Goal: Task Accomplishment & Management: Manage account settings

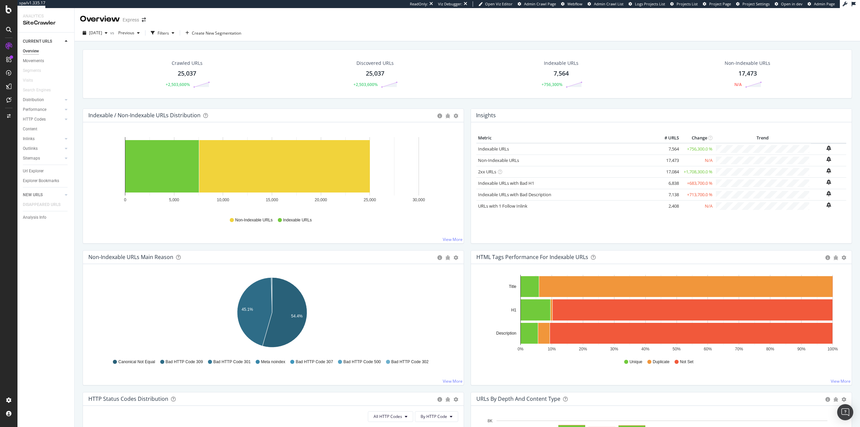
click at [47, 289] on div "CURRENT URLS Overview Movements Segments Visits Search Engines Distribution Top…" at bounding box center [45, 230] width 57 height 394
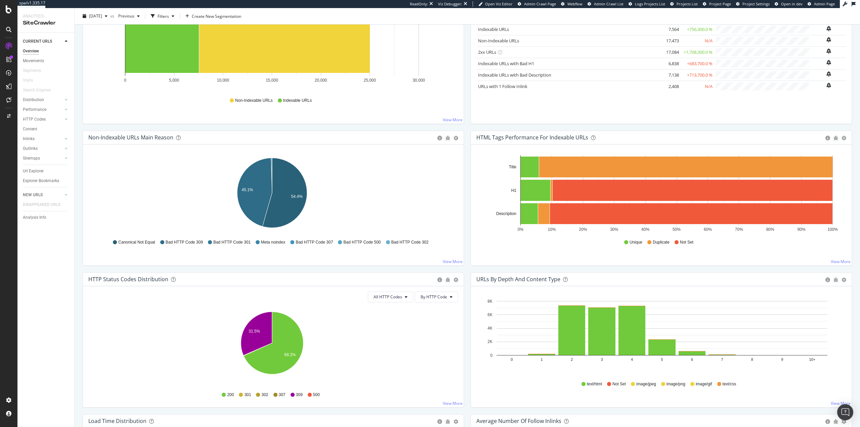
scroll to position [119, 0]
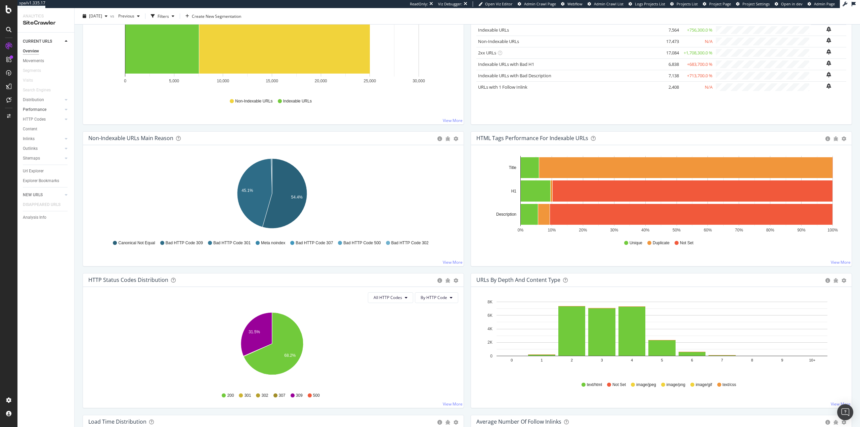
click at [49, 109] on link "Performance" at bounding box center [43, 109] width 40 height 7
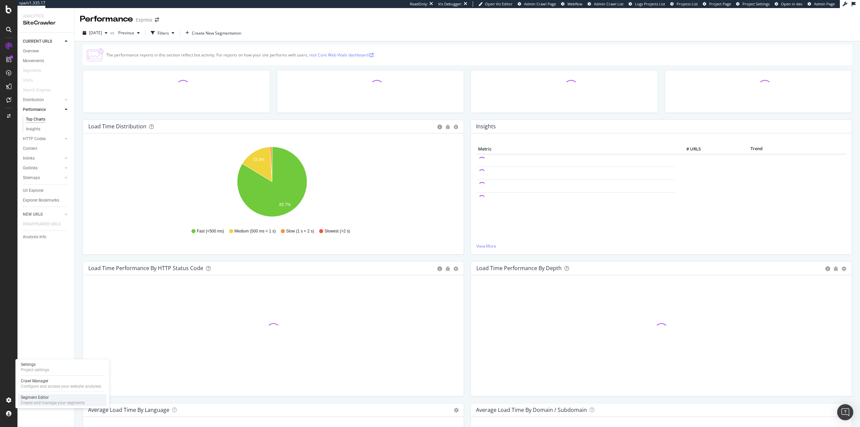
click at [41, 400] on div "Create and manage your segments" at bounding box center [53, 402] width 64 height 5
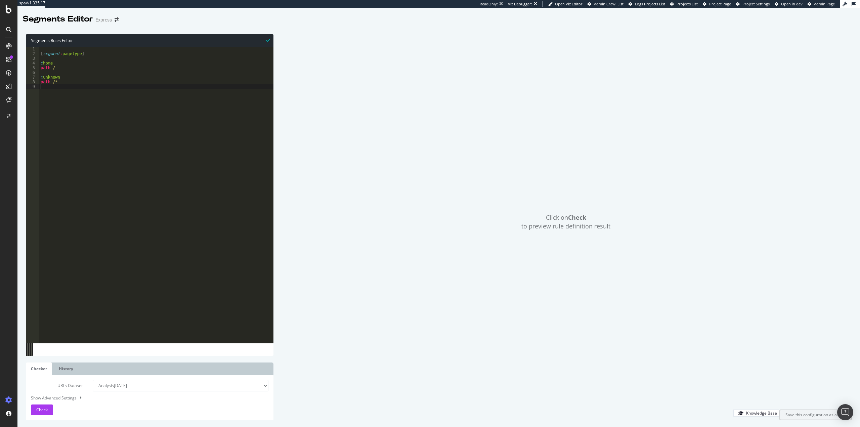
click at [91, 100] on div "[ segment : pagetype ] @ home path / @ unknown path /*" at bounding box center [156, 200] width 234 height 306
click at [74, 82] on div "[ segment : pagetype ] @ home path / @ unknown path /*" at bounding box center [156, 200] width 234 height 306
drag, startPoint x: 70, startPoint y: 78, endPoint x: 42, endPoint y: 77, distance: 28.6
click at [42, 77] on div "[ segment : pagetype ] @ home path / @ unknown path /*" at bounding box center [156, 200] width 234 height 306
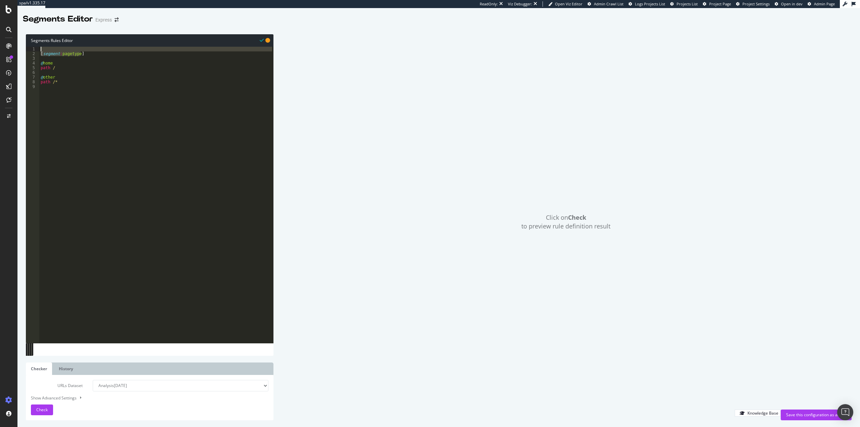
drag, startPoint x: 95, startPoint y: 52, endPoint x: 25, endPoint y: 54, distance: 69.9
click at [26, 52] on div "Segments Rules Editor @other 1 2 3 4 5 6 7 8 9 [ segment : pagetype ] @ home pa…" at bounding box center [438, 228] width 843 height 400
type textarea "[segment:pagetype]"
click at [59, 93] on div "[ segment : pagetype ] @ home path / @ other path /*" at bounding box center [156, 200] width 234 height 306
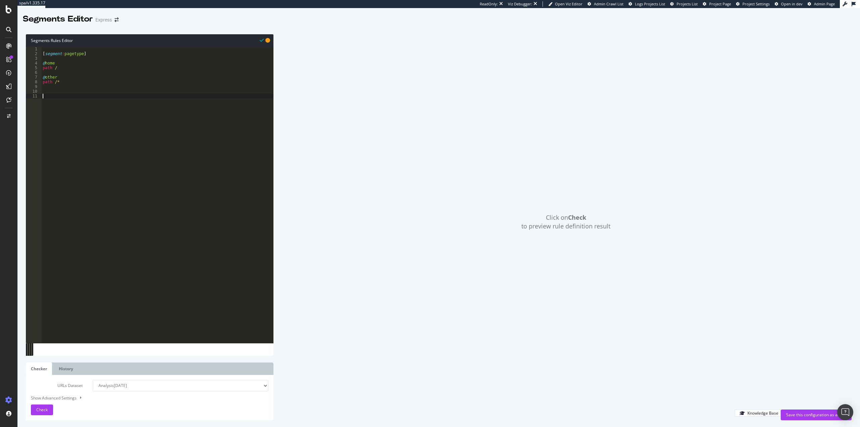
paste textarea "[segment:pagetype]"
drag, startPoint x: 68, startPoint y: 95, endPoint x: 81, endPoint y: 97, distance: 13.6
click at [81, 97] on div "[ segment : pagetype ] @ home path / @ other path /* [ segment : pagetype ]" at bounding box center [157, 200] width 232 height 306
type textarea "[segment:params]"
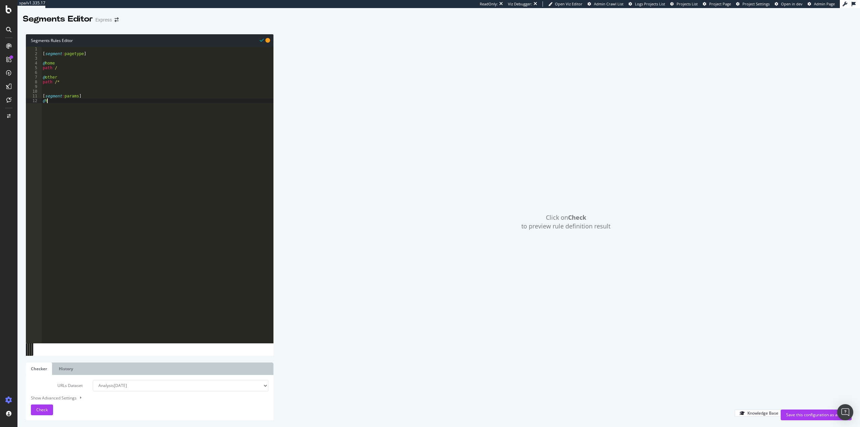
scroll to position [0, 0]
type textarea "@Yes"
type textarea "path-query rx \?"
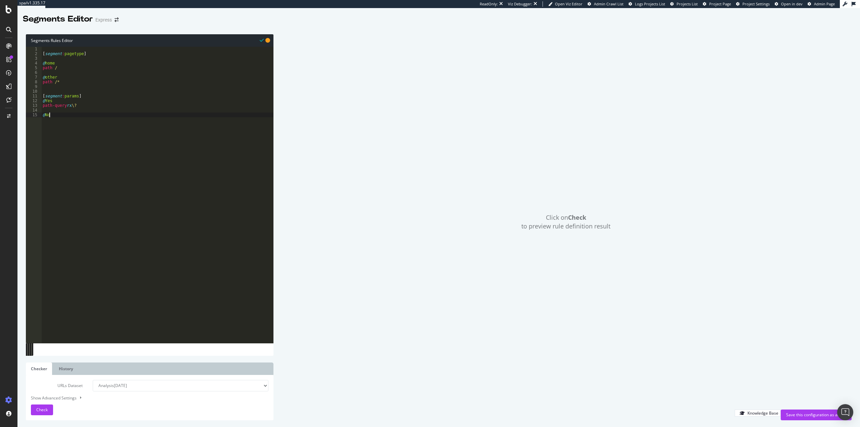
click at [87, 68] on div "[ segment : pagetype ] @ home path / @ other path /* [ segment : params ] @ Yes…" at bounding box center [157, 200] width 232 height 306
type textarea "path /"
type textarea "@PDP"
click at [69, 70] on div "[ segment : pagetype ] @ home path / @ PDP path rx \/(cat) @ other path /* [ se…" at bounding box center [157, 200] width 232 height 306
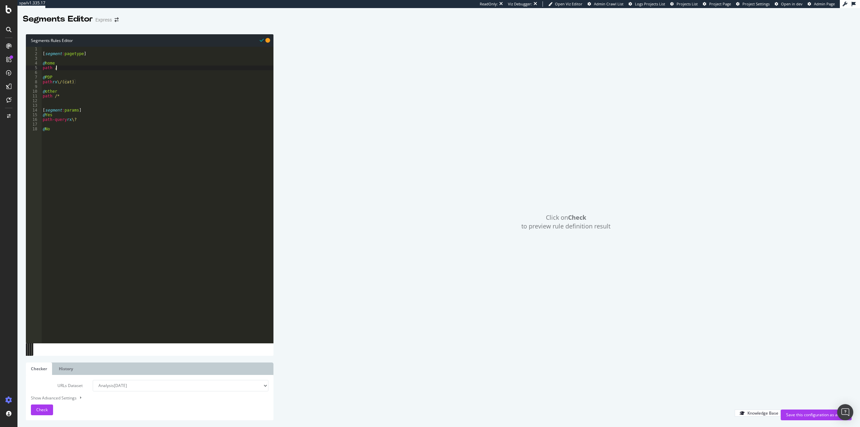
scroll to position [0, 1]
click at [80, 81] on div "[ segment : pagetype ] @ home path / @ PDP path rx \/(cat) @ other path /* [ se…" at bounding box center [157, 200] width 232 height 306
type textarea "path rx \/(pro)\/[0-9]{4,}\/"
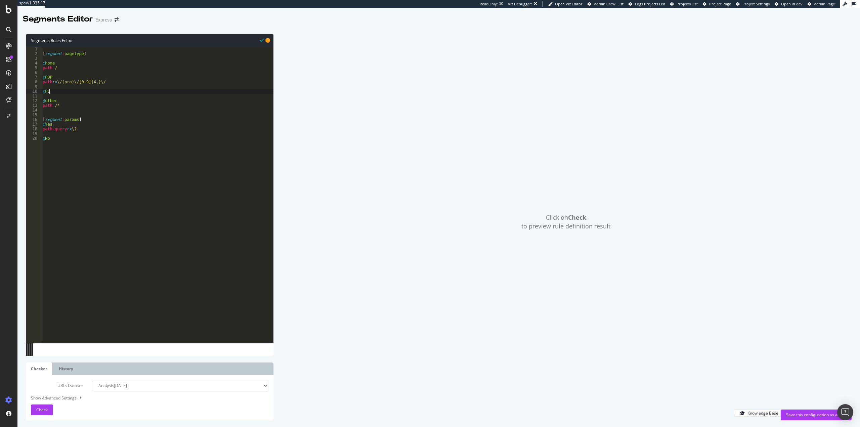
type textarea "@PLP"
click at [93, 96] on div "[ segment : pagetype ] @ home path / @ PDP path rx \/(pro)\/[0-9]{4,}\/ @ PLP p…" at bounding box center [157, 200] width 232 height 306
type textarea "path rx \/(cat)[0-9]{4,}"
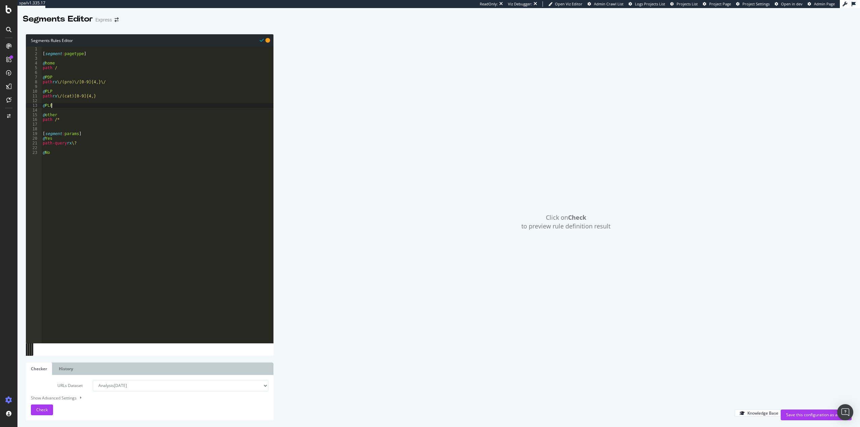
scroll to position [0, 0]
type textarea "@"
type textarea "path rx \/(cat)[0-9]{4,}"
type textarea "or ("
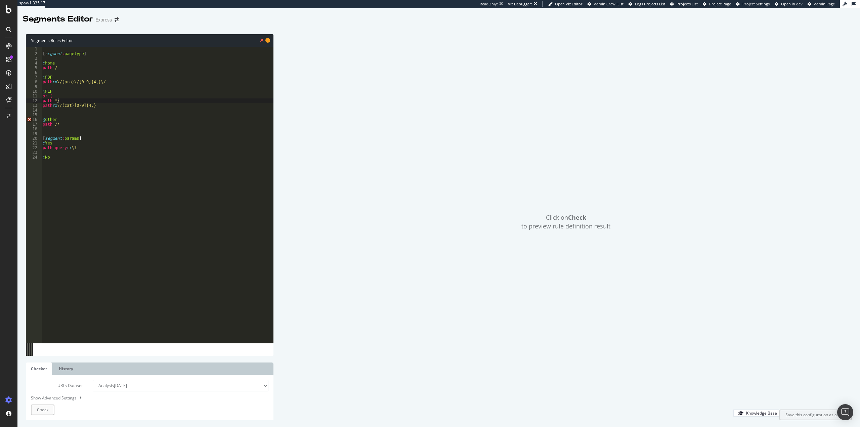
click at [83, 100] on div "[ segment : pagetype ] @ home path / @ PDP path rx \/(pro)\/[0-9]{4,}\/ @ PLP o…" at bounding box center [157, 200] width 232 height 306
type textarea "path */womens-clothing*"
click at [106, 113] on div "[ segment : pagetype ] @ home path / @ PDP path rx \/(pro)\/[0-9]{4,}\/ @ PLP o…" at bounding box center [157, 200] width 232 height 306
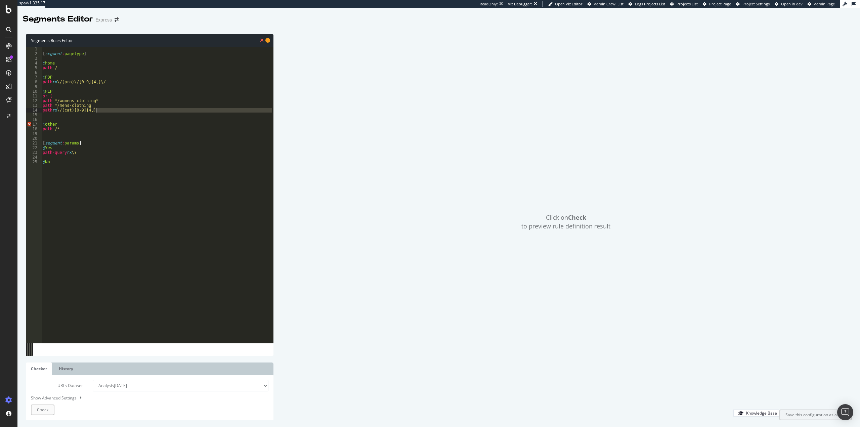
type textarea "path rx \/(cat)[0-9]{4,}"
click at [43, 410] on span "Check" at bounding box center [41, 410] width 11 height 6
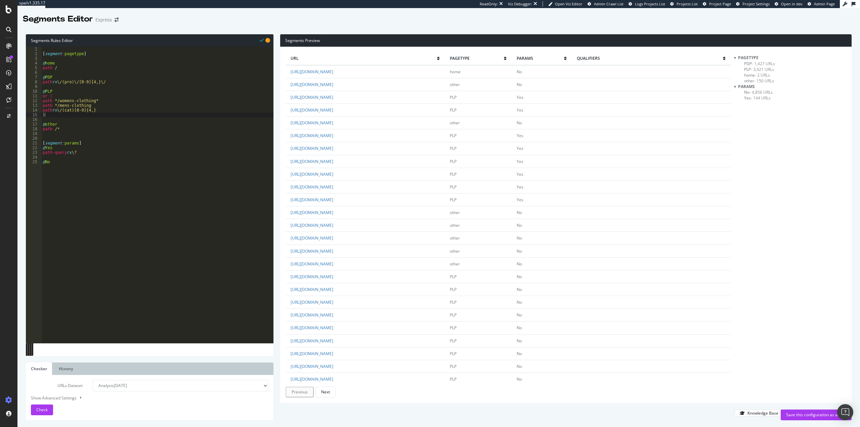
click at [762, 63] on span "- 1,427 URLs" at bounding box center [763, 64] width 23 height 6
click at [762, 67] on span "- 3,421 URLs" at bounding box center [762, 70] width 23 height 6
click at [766, 79] on span "- 150 URLs" at bounding box center [764, 81] width 20 height 6
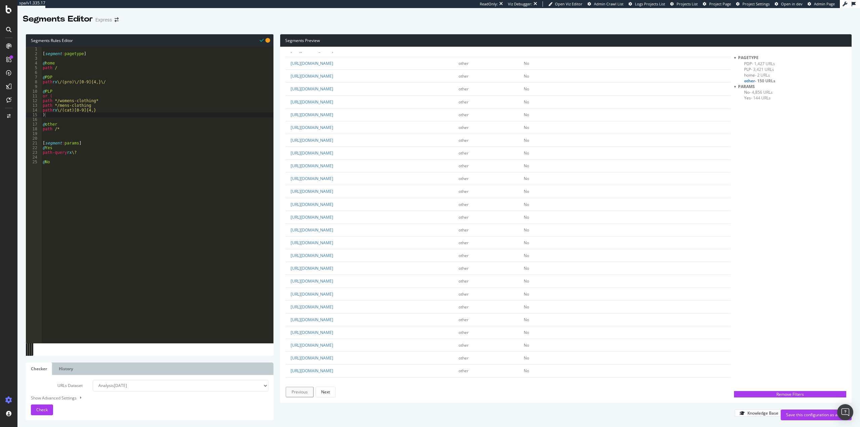
scroll to position [336, 0]
click at [120, 105] on div "[ segment : pagetype ] @ home path / @ PDP path rx \/(pro)\/[0-9]{4,}\/ @ PLP o…" at bounding box center [157, 200] width 232 height 306
drag, startPoint x: 122, startPoint y: 81, endPoint x: 41, endPoint y: 83, distance: 80.7
click at [41, 83] on div "path */mens-clothing* 1 2 3 4 5 6 7 8 9 10 11 12 13 14 15 16 17 18 19 20 21 22 …" at bounding box center [150, 195] width 248 height 296
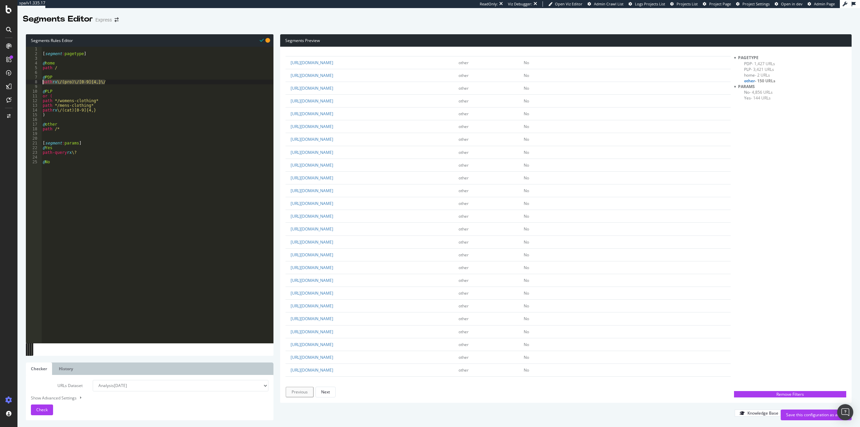
type textarea "path rx \/(pro)\/[0-9]{4,}\/"
click at [128, 82] on div "[ segment : pagetype ] @ home path / @ PDP path rx \/(pro)\/[0-9]{4,}\/ @ PLP o…" at bounding box center [157, 195] width 232 height 296
click at [105, 75] on div "[ segment : pagetype ] @ home path / @ PDP path rx \/(pro)\/[0-9]{4,}\/ @ PLP o…" at bounding box center [157, 200] width 232 height 306
type textarea "r"
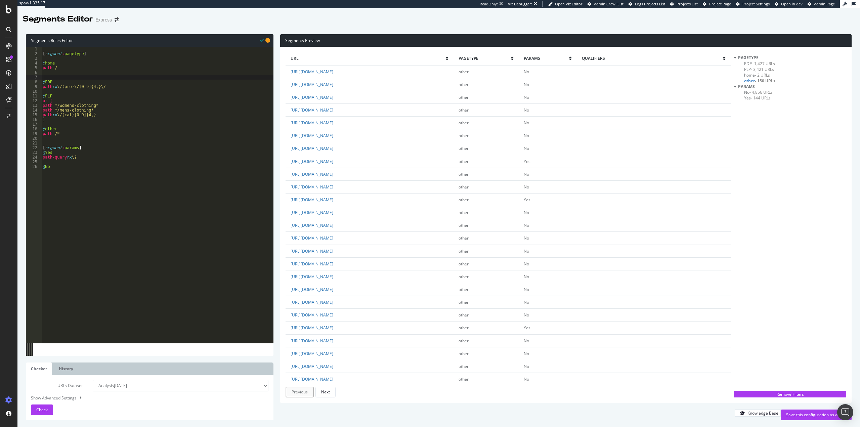
type textarea "r"
type textarea "@PDP"
type textarea "or"
type textarea "or ("
type textarea "p"
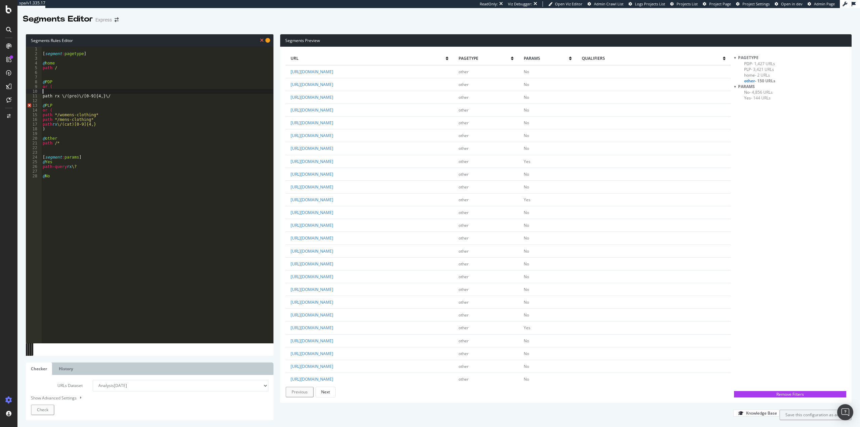
paste textarea "path rx \/(pro)\/[0-9]{4,}\/"
click at [118, 95] on div "[ segment : pagetype ] @ home path / @ PDP or ( path rx \/(pro)\/[0-9]{4,}\_ pa…" at bounding box center [157, 200] width 232 height 306
type textarea "path rx \/(pro)\/[0-9]{4,}\/"
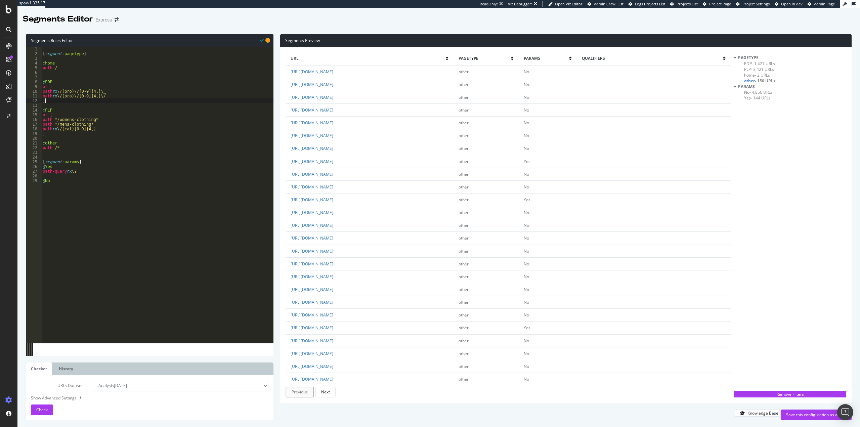
type textarea ")"
click at [57, 102] on div "[ segment : pagetype ] @ home path / @ PDP or ( path rx \/(pro)\/[0-9]{4,}\_ pa…" at bounding box center [157, 200] width 232 height 306
paste textarea "object product"
click at [757, 98] on span "- 144 URLs" at bounding box center [761, 98] width 20 height 6
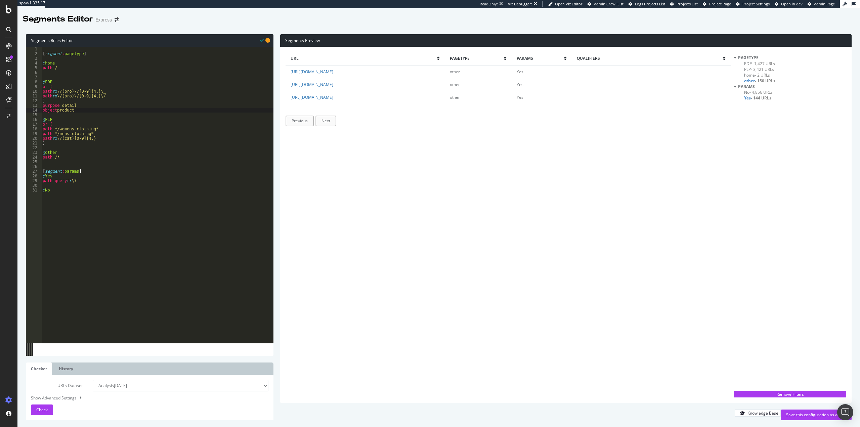
click at [757, 98] on span "- 144 URLs" at bounding box center [761, 98] width 20 height 6
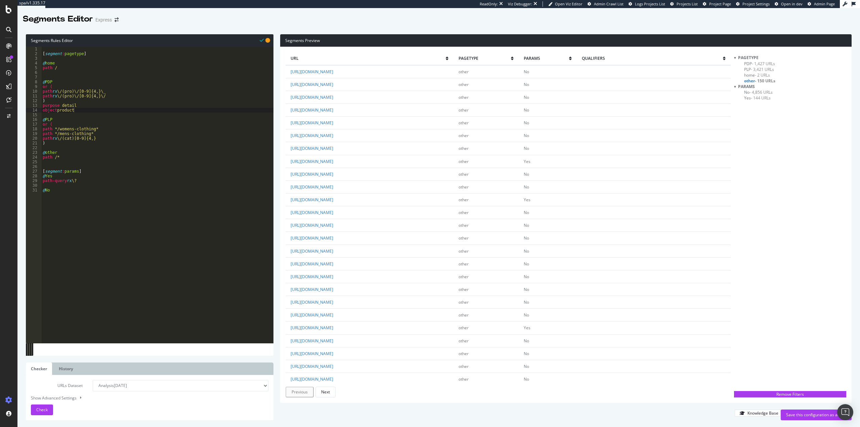
click at [770, 80] on span "- 150 URLs" at bounding box center [765, 81] width 20 height 6
drag, startPoint x: 172, startPoint y: 134, endPoint x: 311, endPoint y: 128, distance: 138.9
click at [174, 134] on div "[ segment : pagetype ] @ home path / @ PDP or ( path rx \/(pro)\/[0-9]{4,}\_ pa…" at bounding box center [158, 200] width 232 height 306
click at [761, 81] on span "- 150 URLs" at bounding box center [764, 81] width 20 height 6
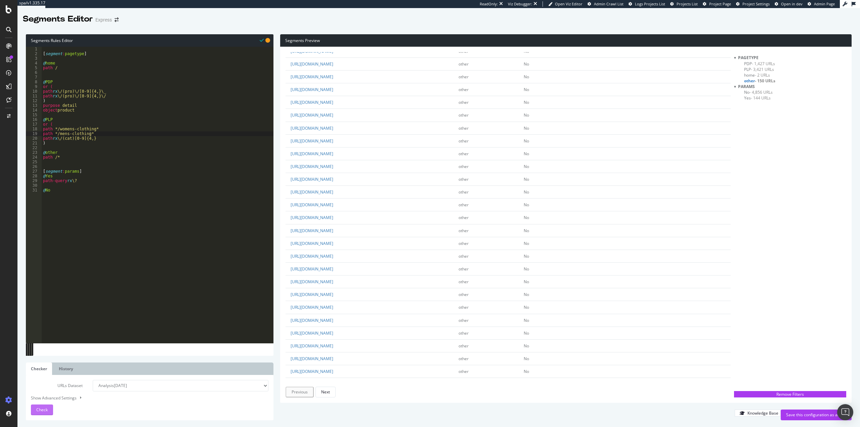
click at [45, 410] on span "Check" at bounding box center [41, 410] width 11 height 6
click at [64, 144] on div "[ segment : pagetype ] @ home path / @ PDP or ( path rx \/(pro)\/[0-9]{4,}\_ pa…" at bounding box center [158, 200] width 232 height 306
type textarea ")"
paste textarea "listing_objects product"
type textarea "listing_objects product"
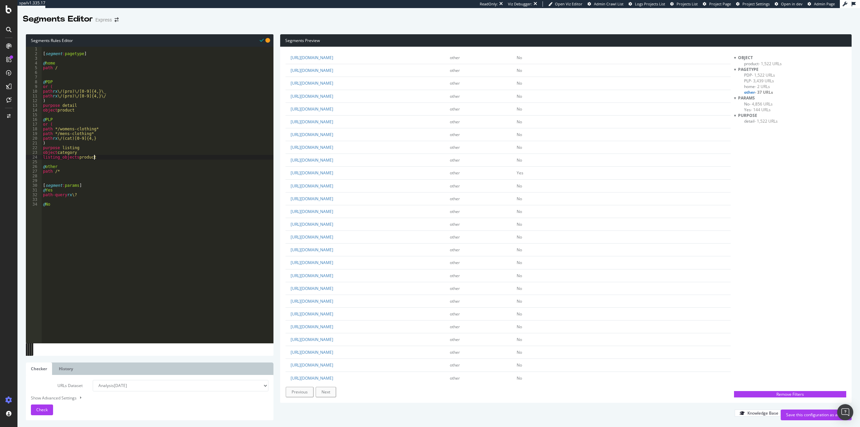
scroll to position [164, 0]
click at [124, 159] on div "[ segment : pagetype ] @ home path / @ PDP or ( path rx \/(pro)\/[0-9]{4,}\_ pa…" at bounding box center [158, 200] width 232 height 306
type textarea "@boilerplate"
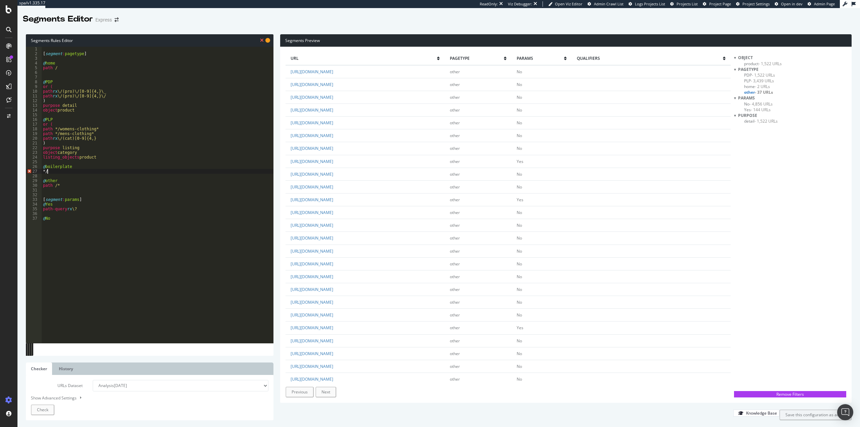
type textarea "*"
type textarea "path */g/*"
click at [793, 415] on div "Save this configuration as active" at bounding box center [816, 415] width 60 height 6
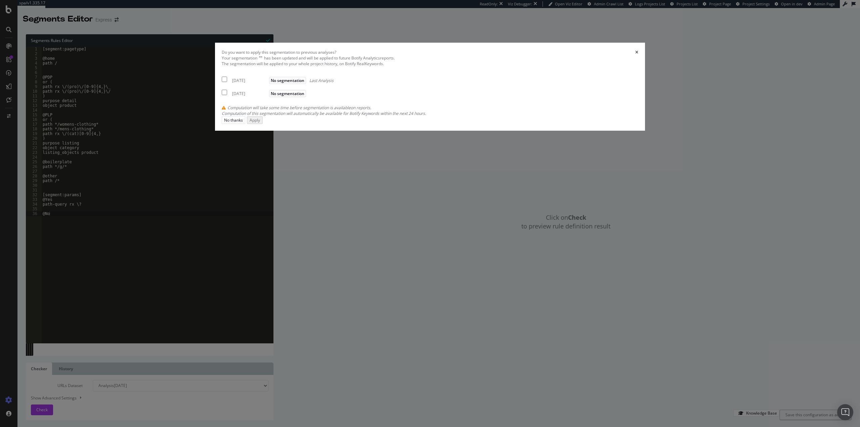
click at [267, 83] on div "2025 Aug. 8th" at bounding box center [249, 81] width 35 height 6
checkbox input "true"
drag, startPoint x: 319, startPoint y: 223, endPoint x: 468, endPoint y: 254, distance: 152.0
click at [267, 96] on div "2025 Aug. 7th" at bounding box center [249, 94] width 35 height 6
checkbox input "true"
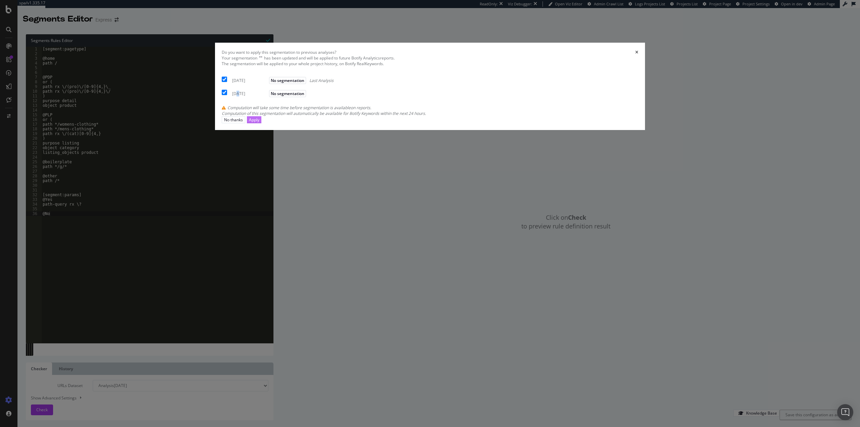
click at [259, 123] on div "Apply" at bounding box center [254, 120] width 10 height 6
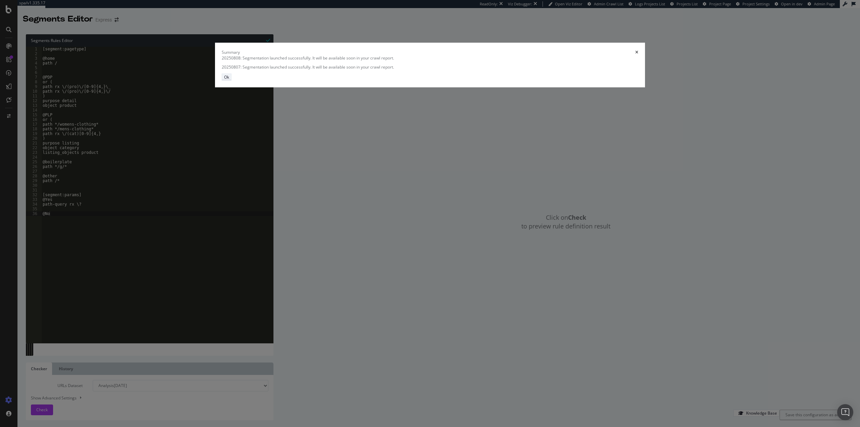
click at [232, 81] on button "Ok" at bounding box center [227, 77] width 10 height 7
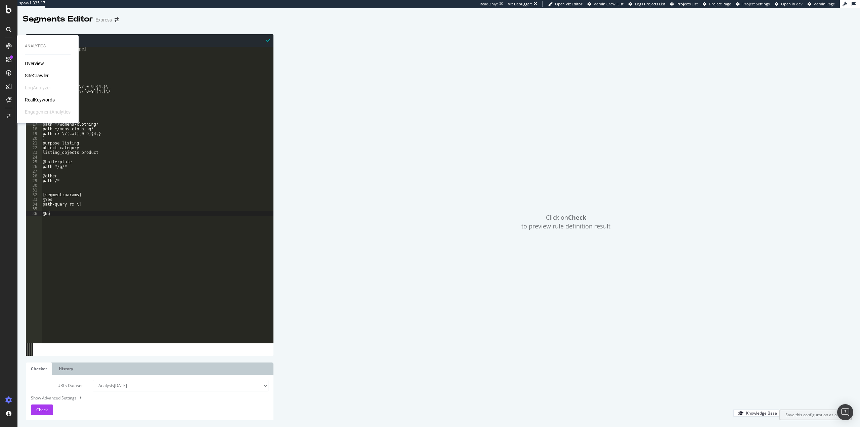
click at [37, 72] on div "Overview SiteCrawler LogAnalyzer RealKeywords EngagementAnalytics" at bounding box center [48, 87] width 46 height 55
click at [36, 74] on div "SiteCrawler" at bounding box center [37, 75] width 24 height 7
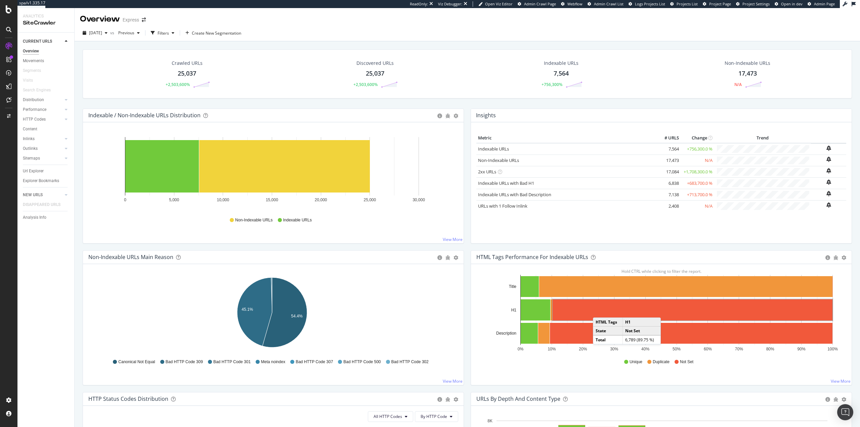
click at [597, 311] on rect "A chart." at bounding box center [693, 309] width 280 height 21
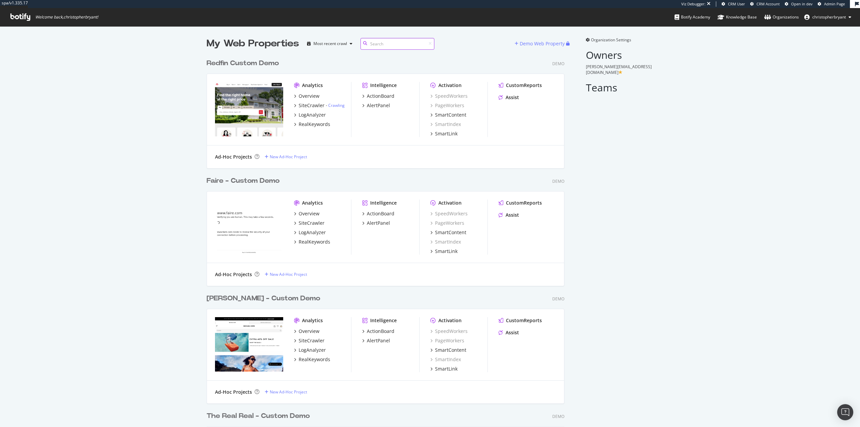
scroll to position [3657, 358]
click at [378, 44] on input at bounding box center [398, 44] width 74 height 12
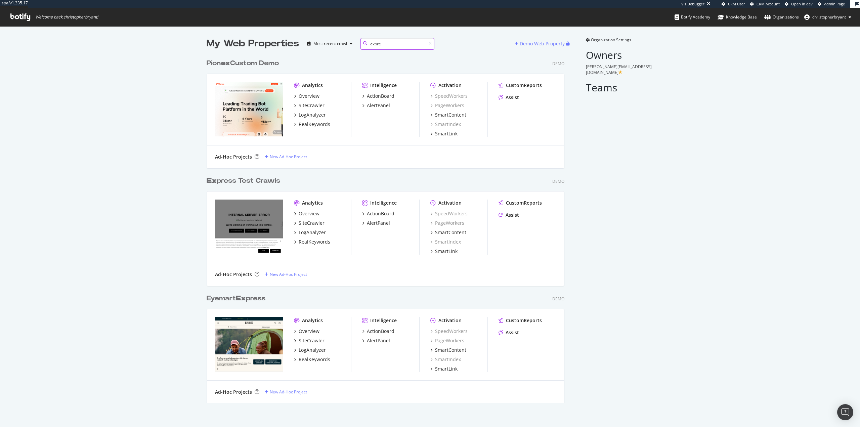
scroll to position [230, 358]
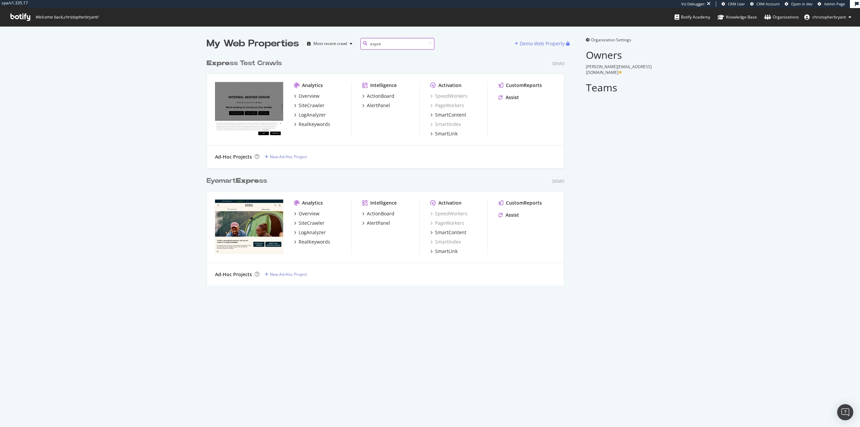
click at [387, 45] on input "expre" at bounding box center [398, 44] width 74 height 12
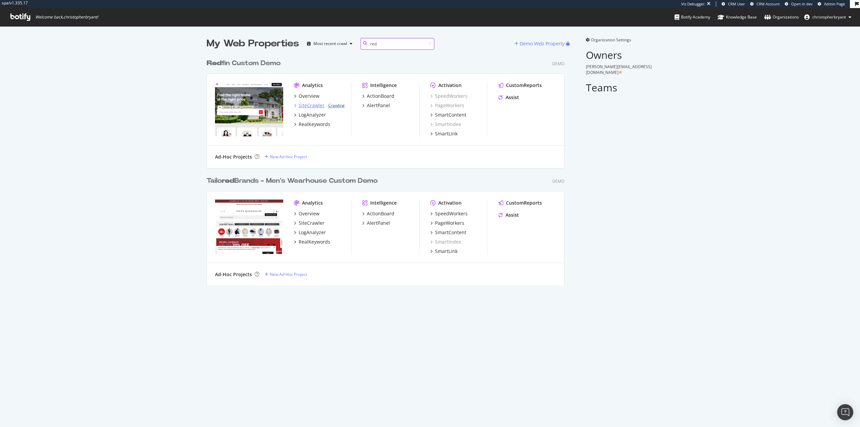
type input "red"
click at [333, 104] on link "Crawling" at bounding box center [336, 105] width 16 height 6
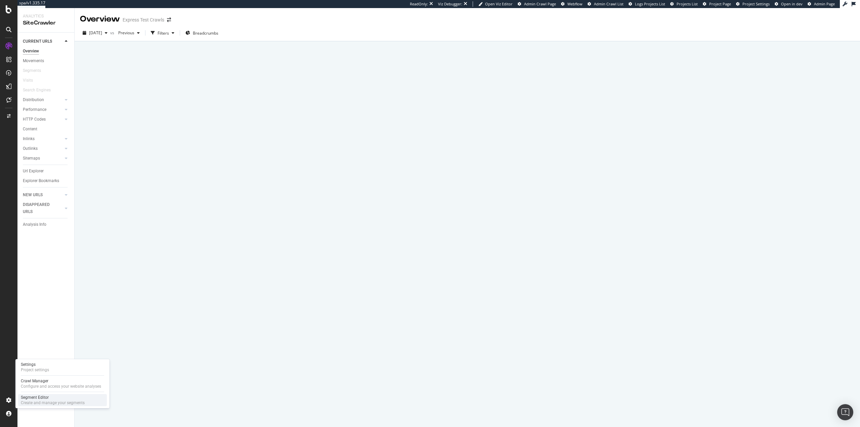
click at [36, 403] on div "Create and manage your segments" at bounding box center [53, 402] width 64 height 5
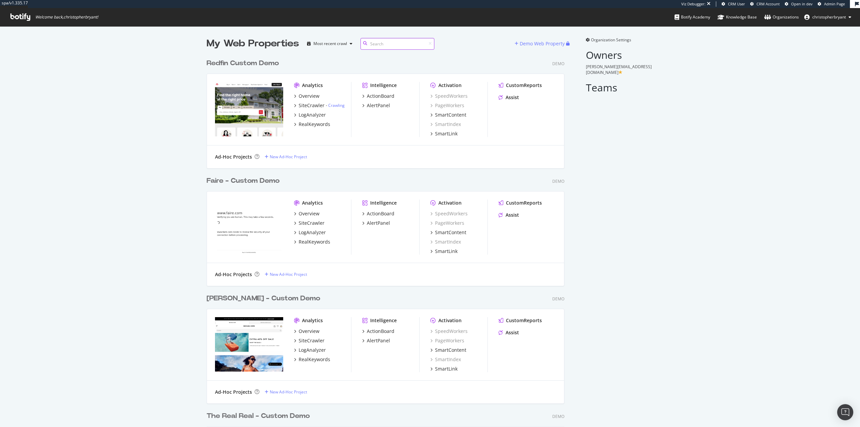
scroll to position [3657, 358]
click at [302, 224] on div "SiteCrawler" at bounding box center [312, 223] width 26 height 7
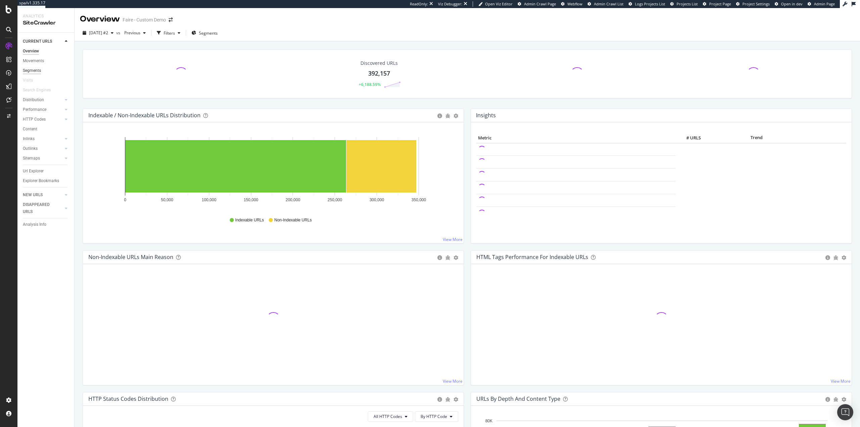
click at [35, 69] on div "Segments" at bounding box center [32, 70] width 18 height 7
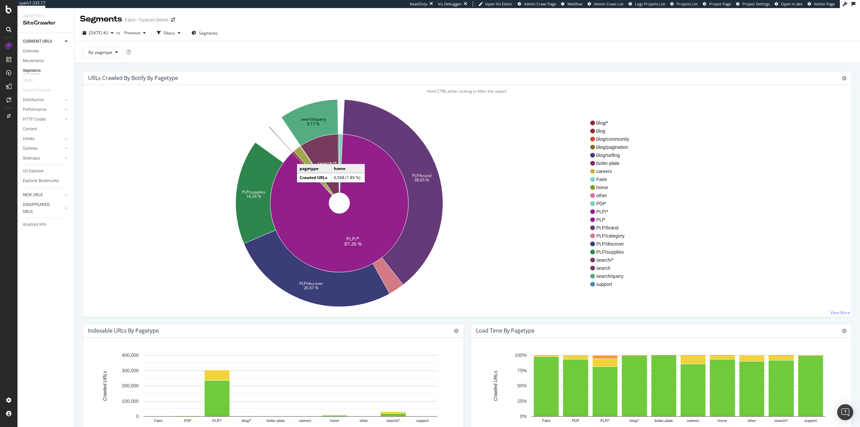
click at [304, 157] on icon at bounding box center [314, 170] width 40 height 49
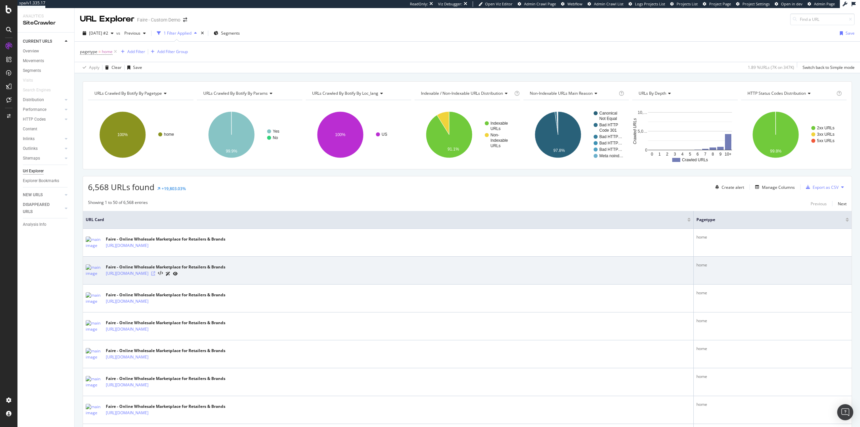
click at [155, 275] on icon at bounding box center [153, 273] width 4 height 4
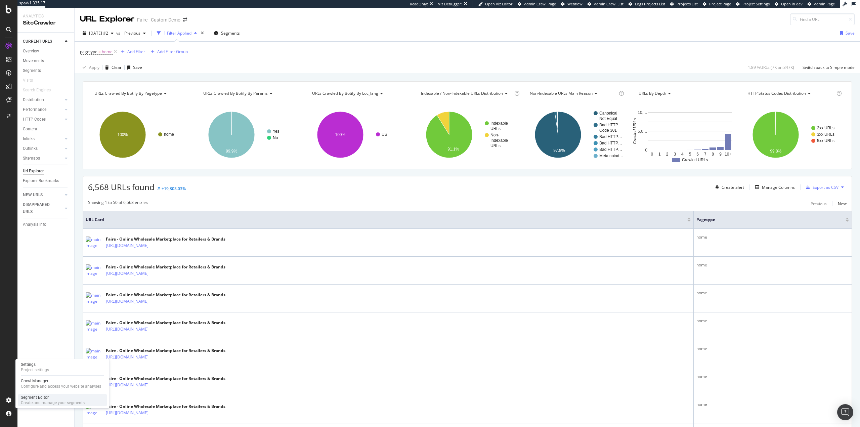
click at [53, 402] on div "Create and manage your segments" at bounding box center [53, 402] width 64 height 5
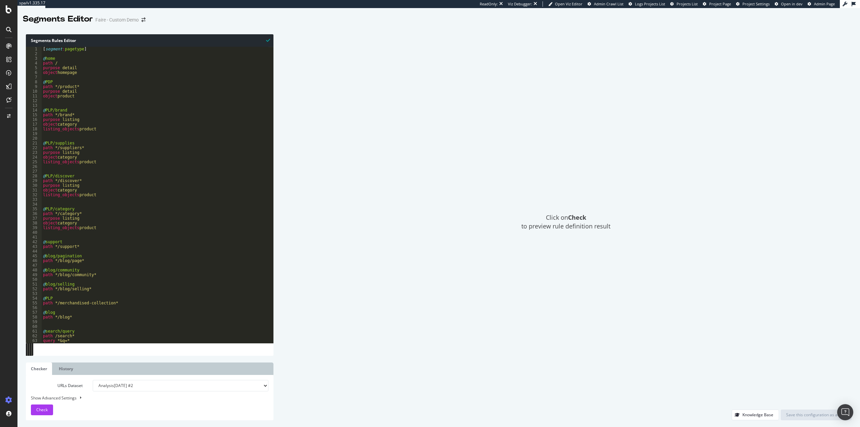
click at [82, 114] on div "[ segment : pagetype ] @ home path / purpose detail object homepage @ PDP path …" at bounding box center [155, 200] width 227 height 306
click at [114, 50] on div "[ segment : pagetype ] @ home path / purpose detail object homepage @ PDP path …" at bounding box center [155, 200] width 227 height 306
type textarea "[segment:pagetype]"
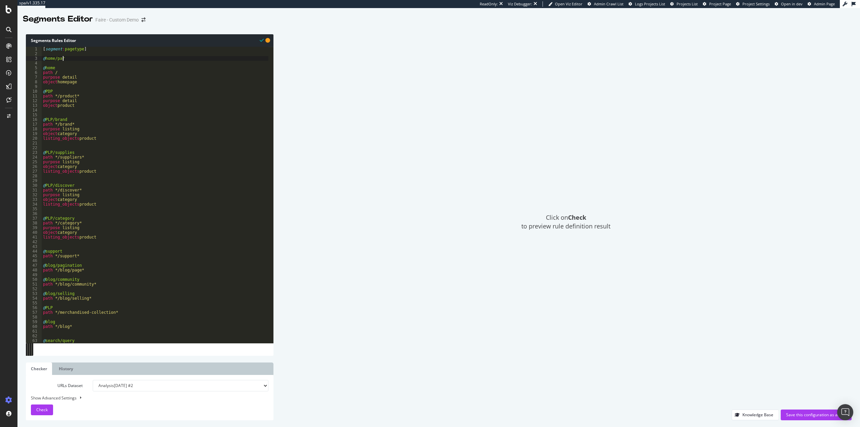
scroll to position [0, 2]
type textarea "@home/params"
drag, startPoint x: 92, startPoint y: 90, endPoint x: 57, endPoint y: 86, distance: 35.2
click at [57, 86] on div "[ segment : pagetype ] @ home/params @ home path / purpose detail object homepa…" at bounding box center [155, 200] width 227 height 306
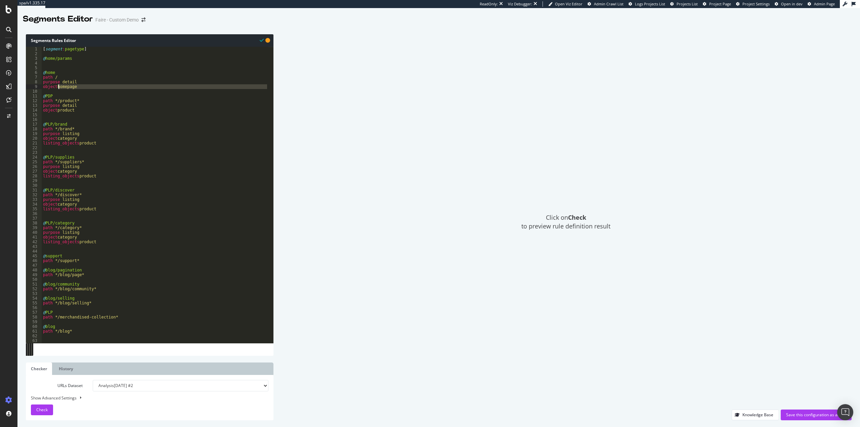
click at [58, 80] on div "[ segment : pagetype ] @ home/params @ home path / purpose detail object homepa…" at bounding box center [155, 200] width 227 height 306
drag, startPoint x: 61, startPoint y: 88, endPoint x: 40, endPoint y: 79, distance: 23.0
click at [40, 79] on div "1 2 3 4 5 6 7 8 9 10 11 12 13 14 15 16 17 18 19 20 21 22 23 24 25 26 27 28 29 3…" at bounding box center [150, 195] width 248 height 296
click at [53, 77] on div "[ segment : pagetype ] @ home/params @ home path / purpose detail object homepa…" at bounding box center [155, 195] width 227 height 296
drag, startPoint x: 64, startPoint y: 77, endPoint x: 42, endPoint y: 78, distance: 22.5
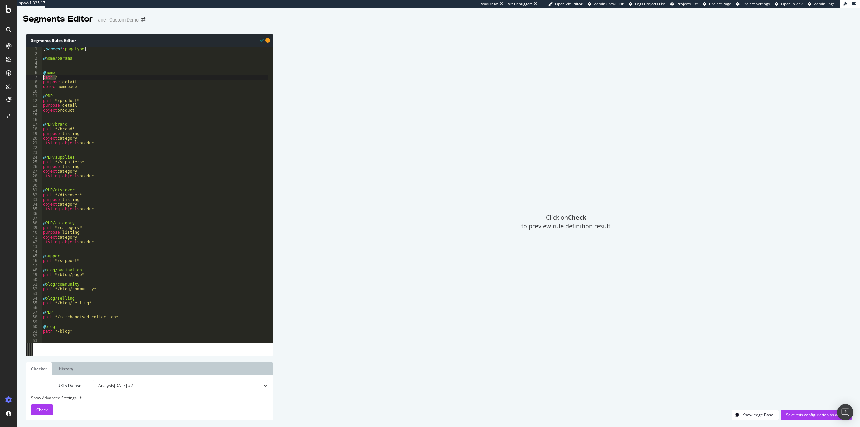
click at [42, 78] on div "[ segment : pagetype ] @ home/params @ home path / purpose detail object homepa…" at bounding box center [155, 200] width 227 height 306
type textarea "path /"
click at [57, 64] on div "[ segment : pagetype ] @ home/params @ home path / purpose detail object homepa…" at bounding box center [155, 200] width 227 height 306
paste textarea "path /"
type textarea "path /"
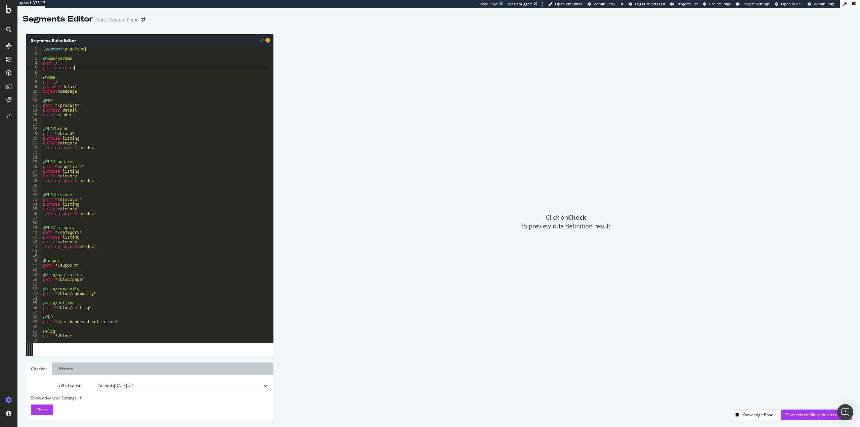
scroll to position [0, 2]
click at [45, 410] on span "Check" at bounding box center [41, 410] width 11 height 6
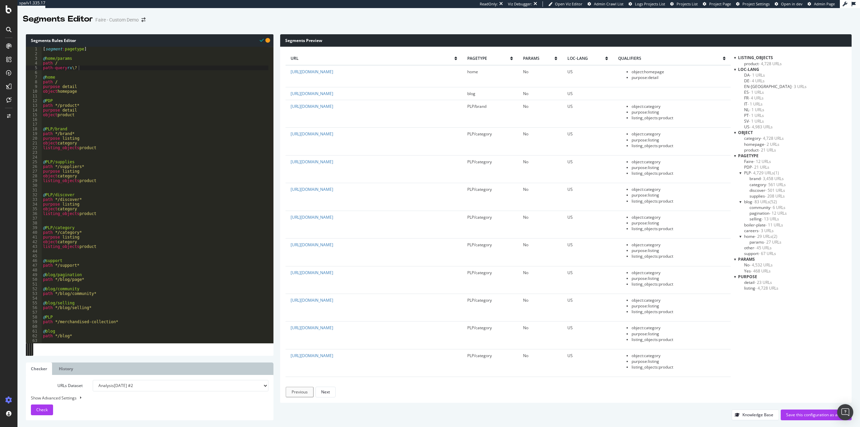
click at [759, 235] on span "- 29 URLs" at bounding box center [763, 237] width 17 height 6
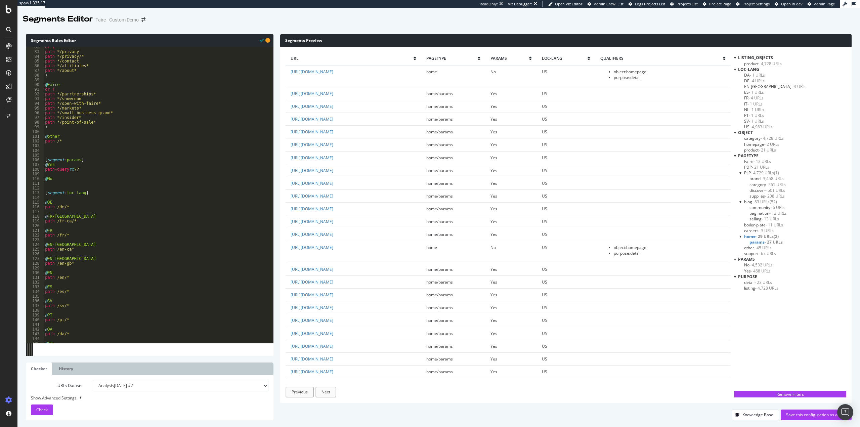
scroll to position [323, 0]
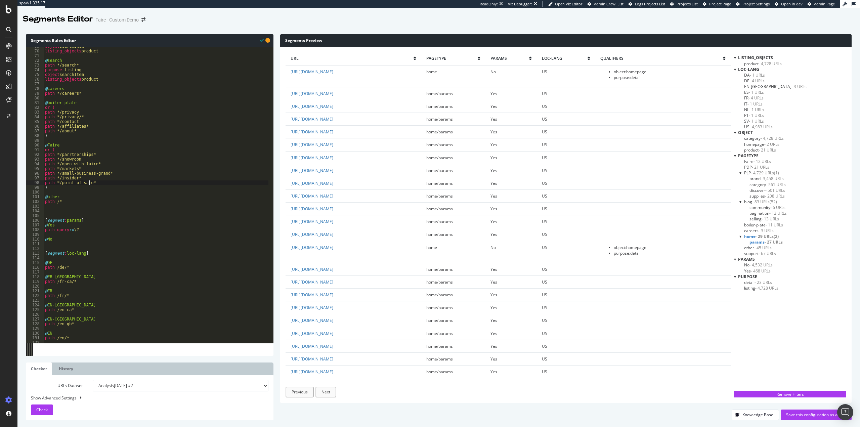
click at [89, 185] on div "object searchItem listing_objects product @ search path */search* purpose listi…" at bounding box center [156, 197] width 225 height 306
click at [54, 186] on div "object searchItem listing_objects product @ search path */search* purpose listi…" at bounding box center [156, 197] width 225 height 306
type textarea ")"
type textarea "2"
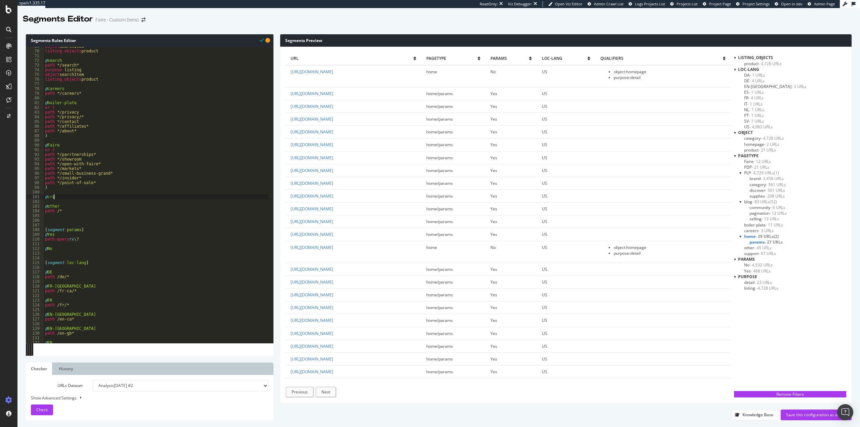
scroll to position [0, 0]
type textarea "@craft"
type textarea "host craft.*"
click at [795, 414] on div "Save this configuration as active" at bounding box center [816, 415] width 60 height 6
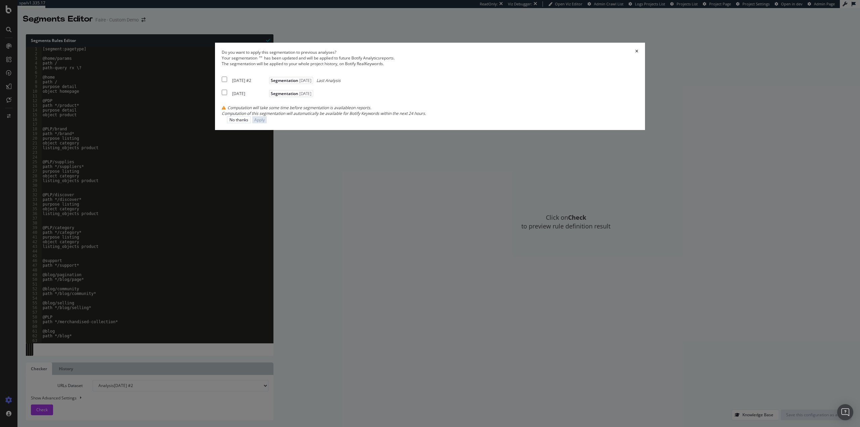
click at [267, 83] on div "2025 Aug. 4th #2" at bounding box center [249, 81] width 35 height 6
checkbox input "true"
click at [267, 96] on div "2025 Aug. 4th" at bounding box center [249, 94] width 35 height 6
checkbox input "true"
click at [265, 123] on div "Apply" at bounding box center [259, 120] width 10 height 6
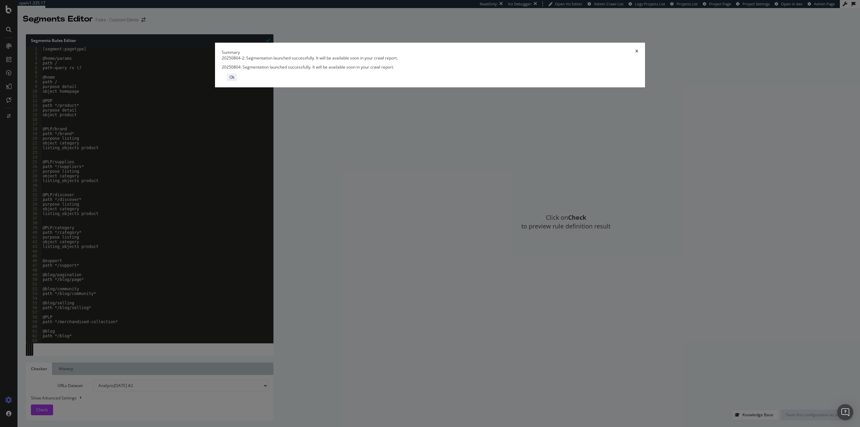
click at [235, 80] on div "Ok" at bounding box center [231, 77] width 5 height 6
click at [547, 245] on div "Click on Check to preview rule definition result" at bounding box center [566, 221] width 572 height 375
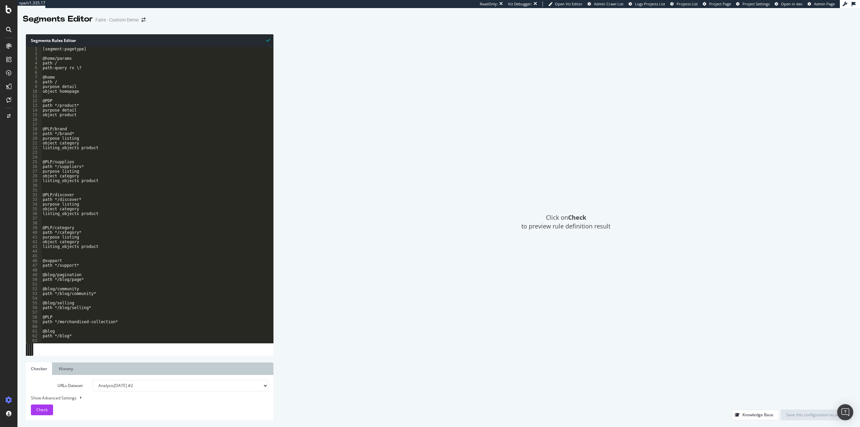
click at [408, 124] on div "Click on Check to preview rule definition result" at bounding box center [566, 221] width 572 height 375
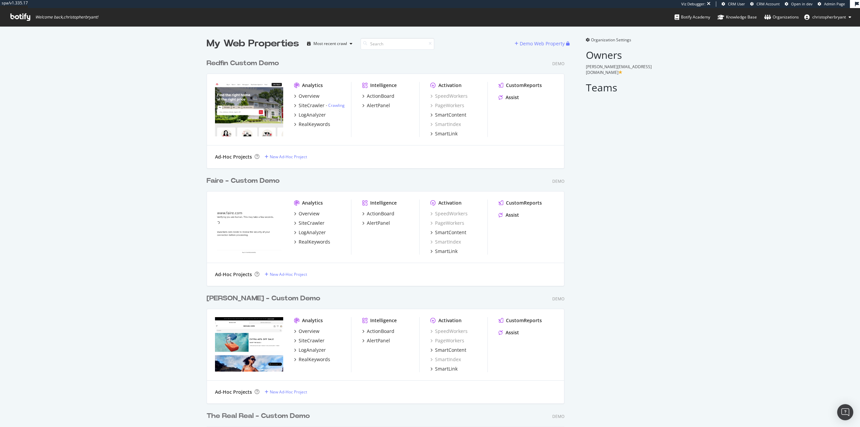
scroll to position [3657, 358]
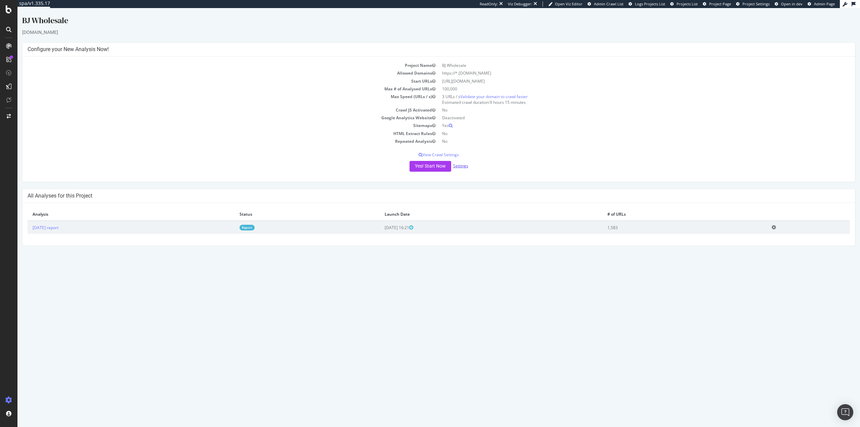
click at [464, 166] on link "Settings" at bounding box center [460, 166] width 15 height 6
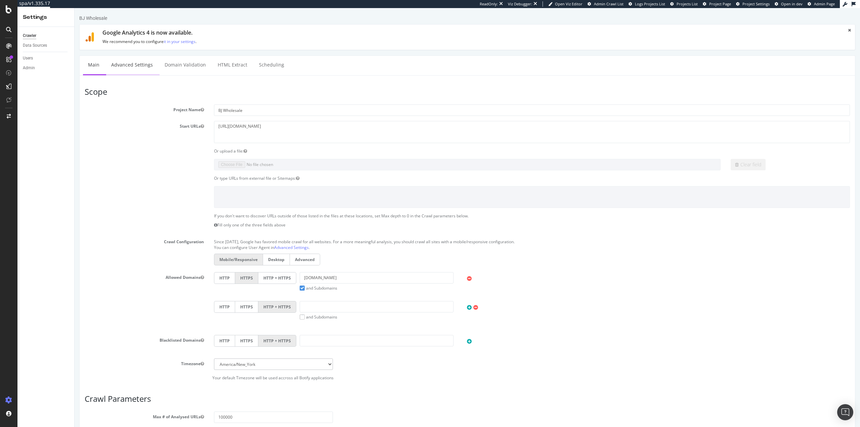
click at [129, 58] on link "Advanced Settings" at bounding box center [132, 65] width 52 height 18
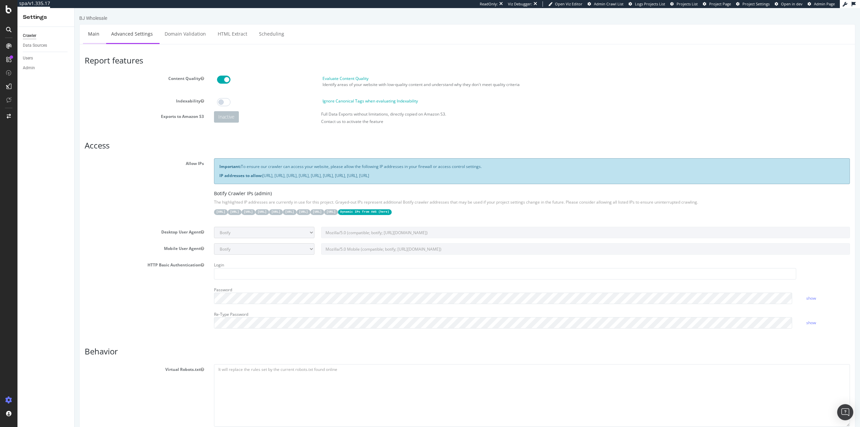
click at [97, 32] on link "Main" at bounding box center [94, 34] width 22 height 18
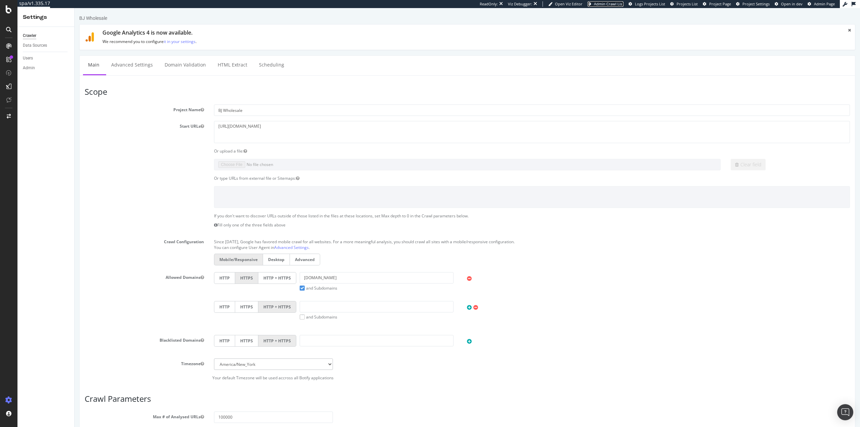
click at [614, 3] on span "Admin Crawl List" at bounding box center [609, 3] width 30 height 5
click at [31, 62] on div "SiteCrawler" at bounding box center [37, 63] width 24 height 7
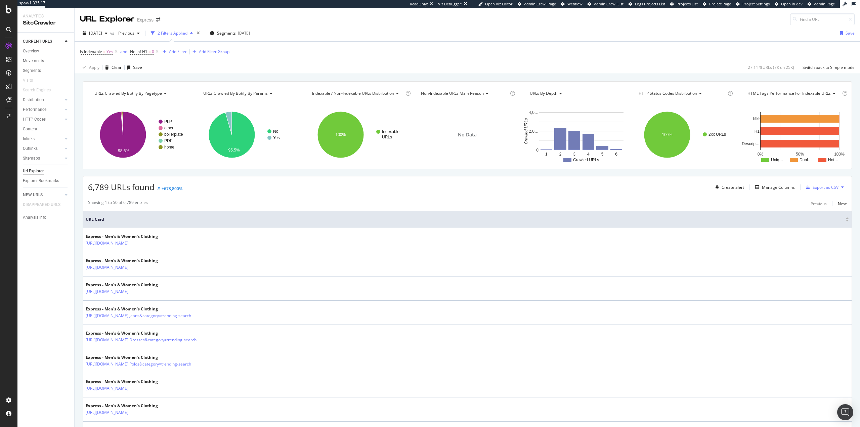
click at [59, 274] on div "CURRENT URLS Overview Movements Segments Visits Search Engines Distribution Top…" at bounding box center [45, 230] width 57 height 394
click at [113, 67] on div "Clear" at bounding box center [117, 68] width 10 height 6
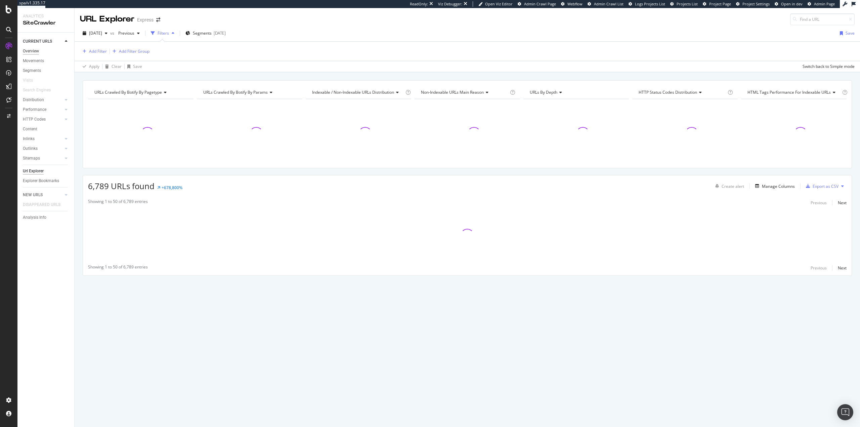
click at [32, 50] on div "Overview" at bounding box center [31, 51] width 16 height 7
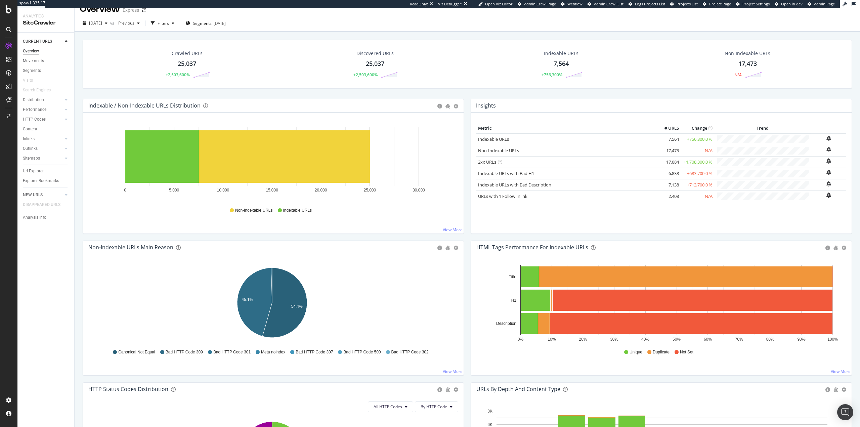
scroll to position [34, 0]
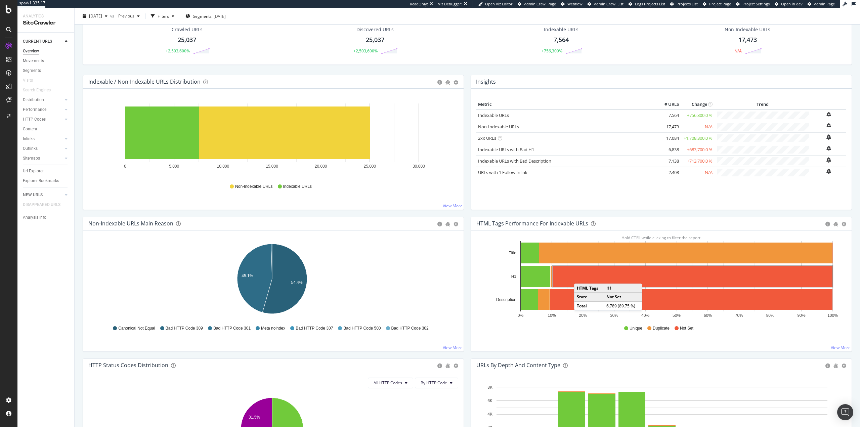
click at [578, 277] on rect "A chart." at bounding box center [693, 276] width 280 height 21
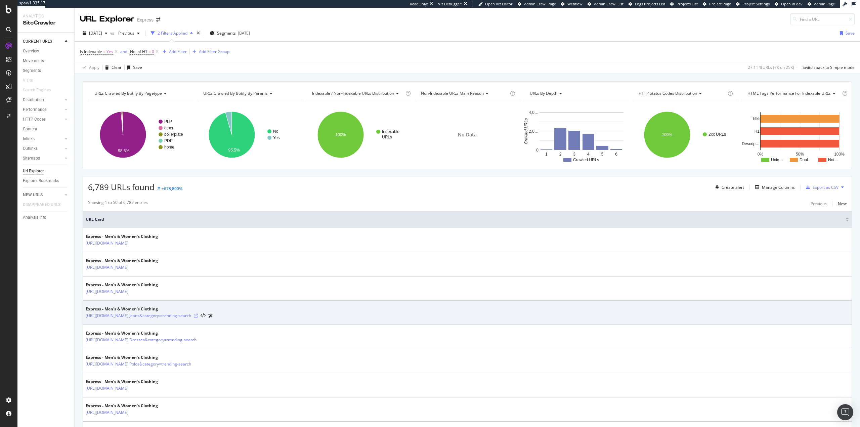
click at [198, 317] on icon at bounding box center [196, 316] width 4 height 4
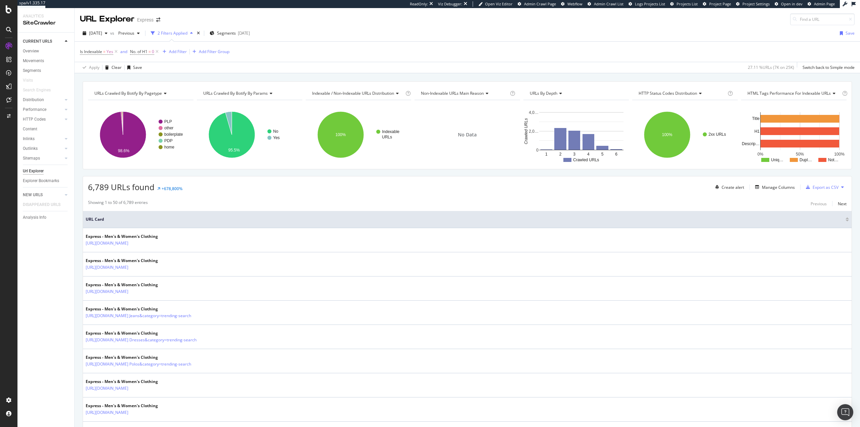
drag, startPoint x: 150, startPoint y: 101, endPoint x: 148, endPoint y: 86, distance: 15.2
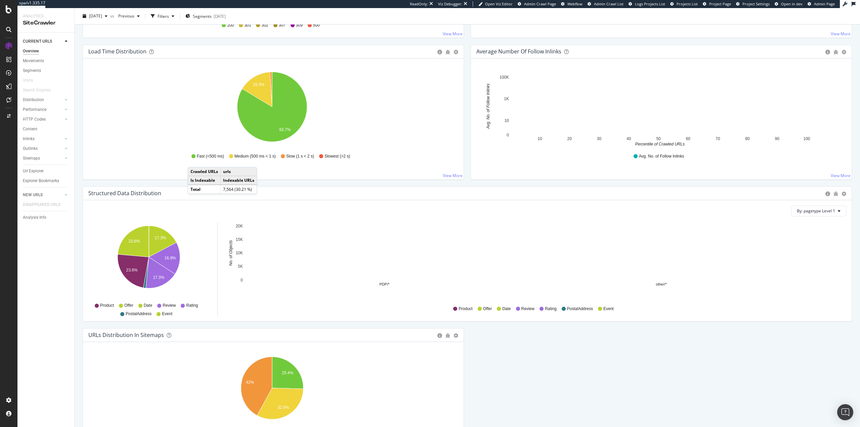
scroll to position [556, 0]
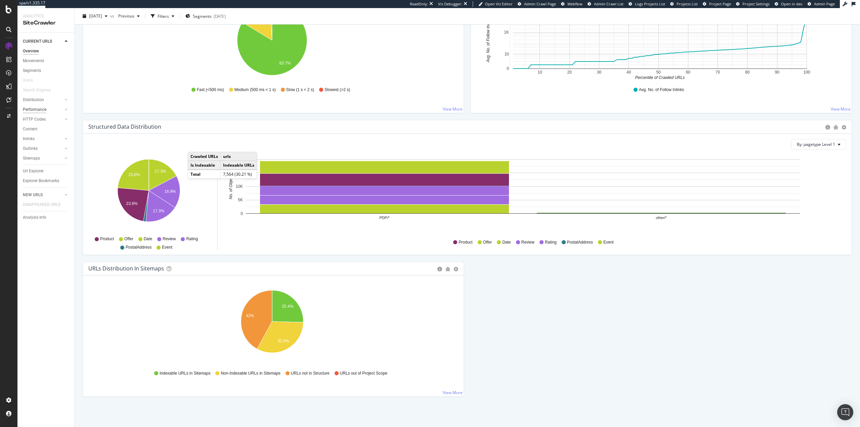
click at [41, 108] on div "Performance" at bounding box center [35, 109] width 24 height 7
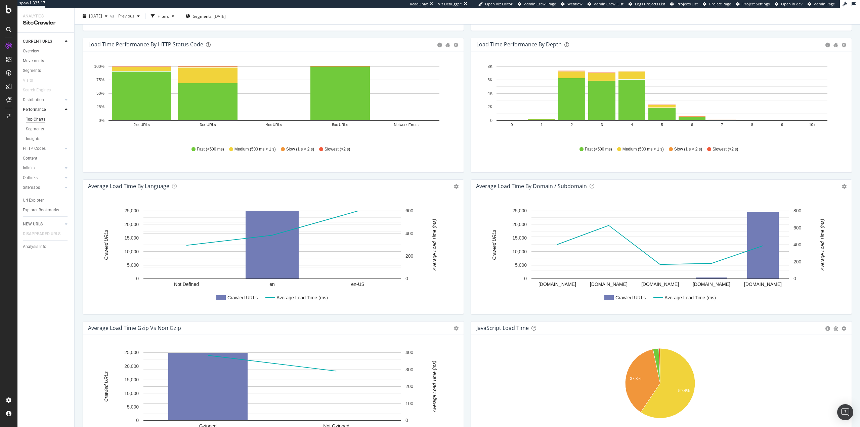
scroll to position [190, 0]
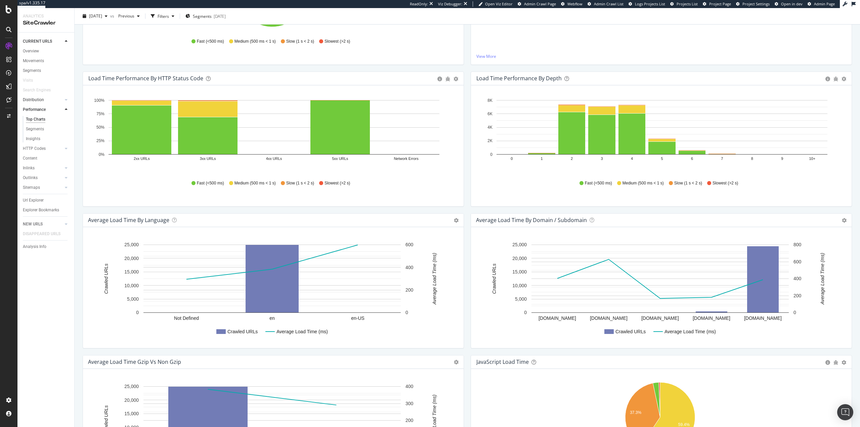
click at [45, 101] on link "Distribution" at bounding box center [43, 99] width 40 height 7
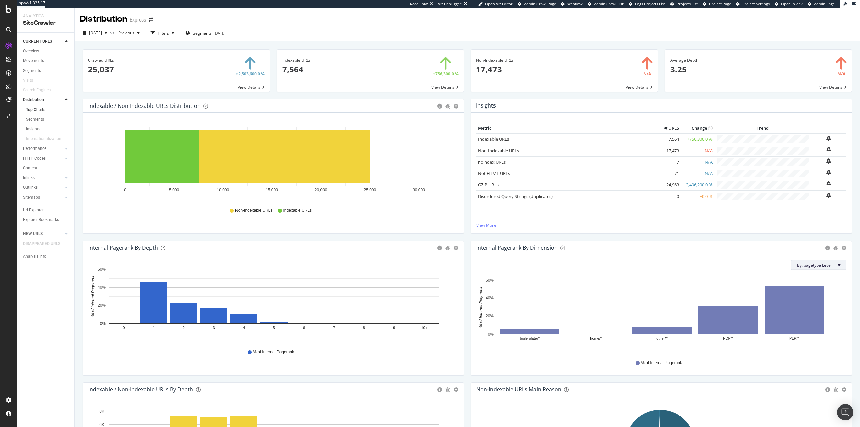
click at [829, 266] on span "By: pagetype Level 1" at bounding box center [816, 265] width 38 height 6
click at [803, 314] on span "Is Indexable" at bounding box center [799, 314] width 73 height 6
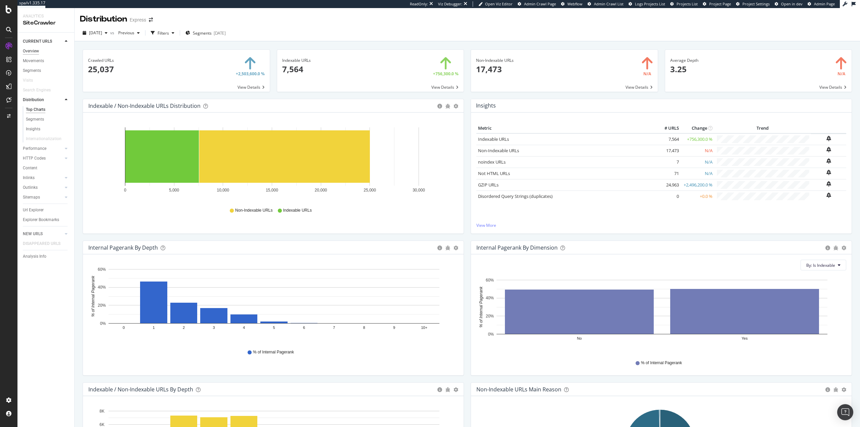
click at [31, 51] on div "Overview" at bounding box center [31, 51] width 16 height 7
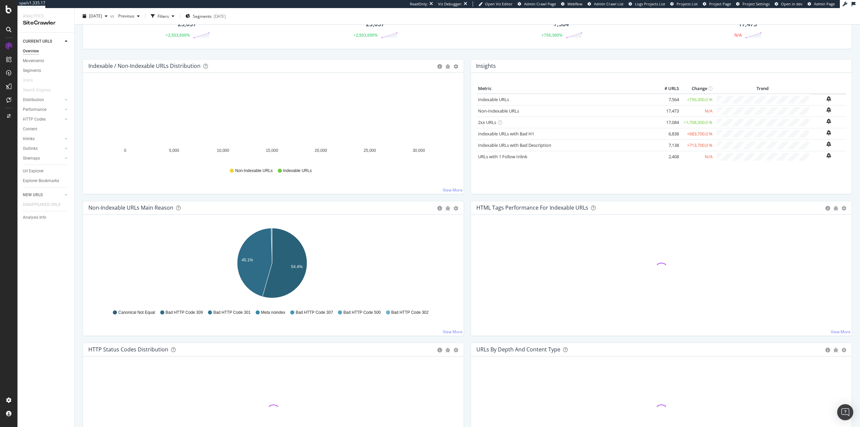
scroll to position [67, 0]
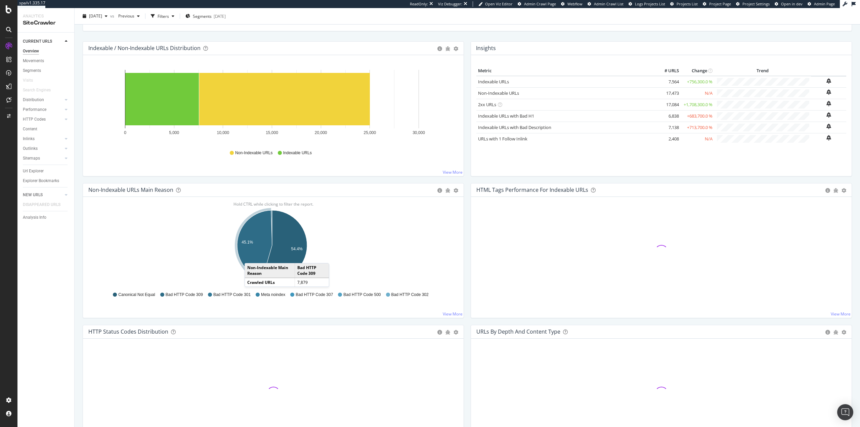
click at [251, 256] on icon "A chart." at bounding box center [254, 244] width 35 height 69
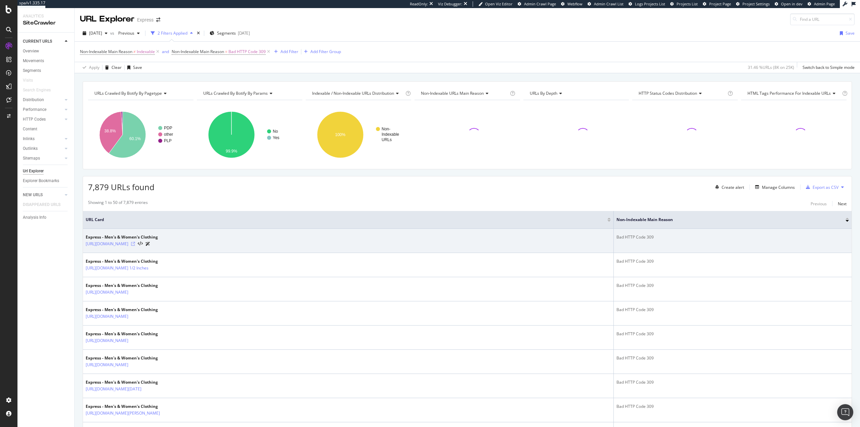
click at [135, 244] on icon at bounding box center [133, 244] width 4 height 4
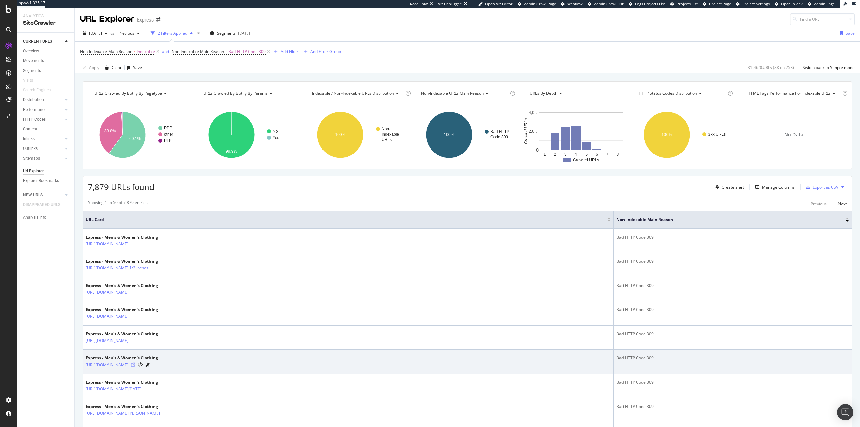
click at [135, 366] on icon at bounding box center [133, 365] width 4 height 4
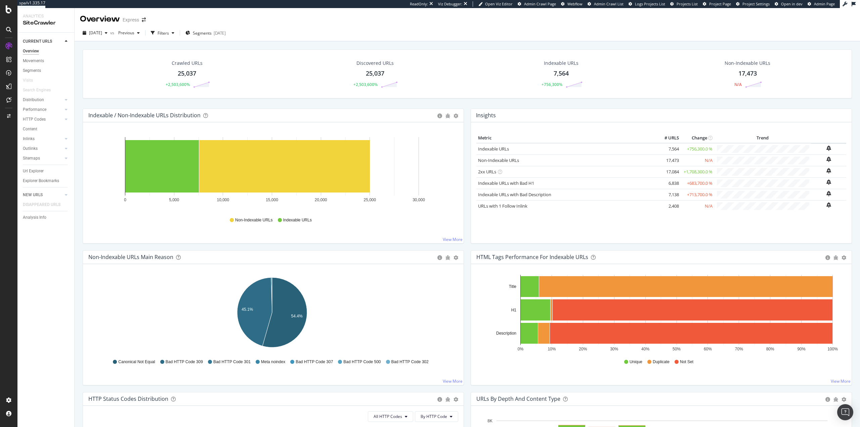
click at [56, 94] on div "Search Engines" at bounding box center [48, 90] width 51 height 10
click at [53, 100] on link "Distribution" at bounding box center [43, 99] width 40 height 7
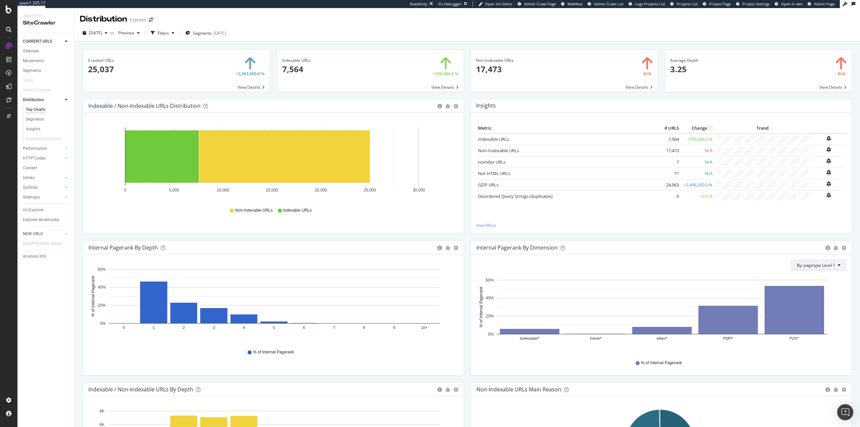
click at [815, 268] on button "By: pagetype Level 1" at bounding box center [818, 265] width 55 height 11
click at [812, 292] on span "Is Indexable" at bounding box center [799, 289] width 73 height 6
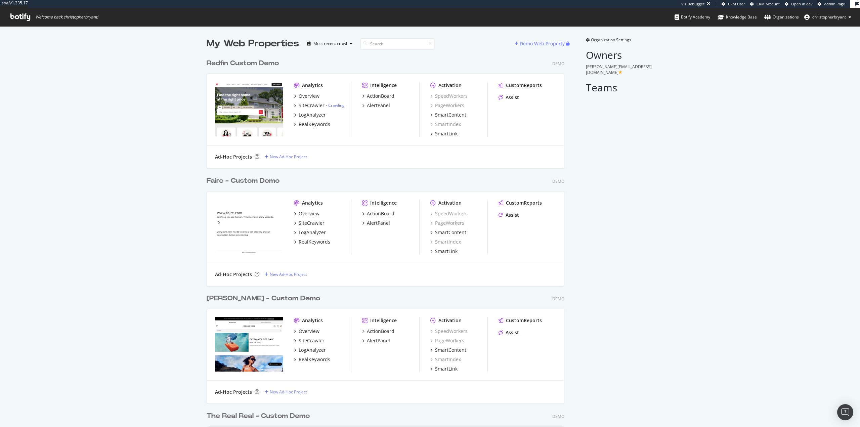
scroll to position [3657, 358]
click at [331, 106] on link "Crawling" at bounding box center [336, 105] width 16 height 6
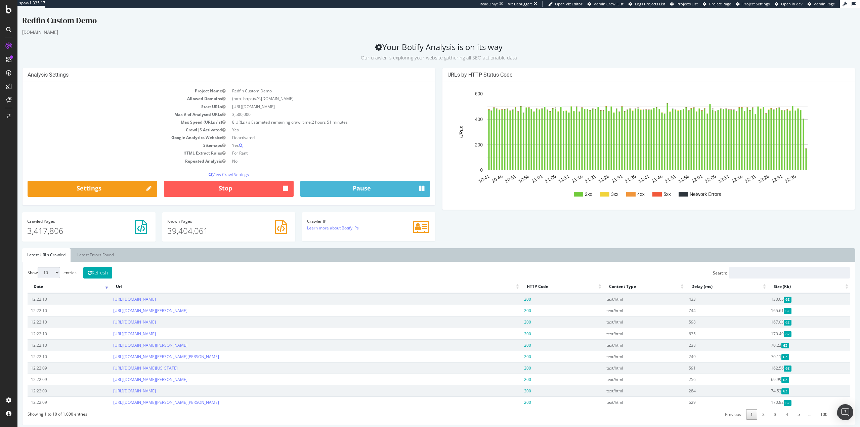
click at [193, 41] on div "Redfin Custom Demo [DOMAIN_NAME] Your Botify Analysis is on its way Our crawler…" at bounding box center [438, 372] width 843 height 715
